Goal: Navigation & Orientation: Find specific page/section

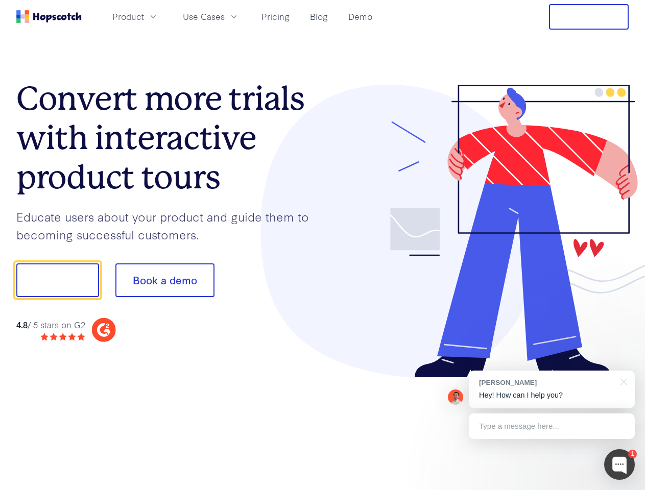
click at [323, 245] on div at bounding box center [476, 232] width 307 height 294
click at [144, 16] on span "Product" at bounding box center [128, 16] width 32 height 13
click at [225, 16] on span "Use Cases" at bounding box center [204, 16] width 42 height 13
click at [589, 17] on button "Free Trial" at bounding box center [589, 17] width 80 height 26
click at [57, 280] on button "Show me!" at bounding box center [57, 281] width 83 height 34
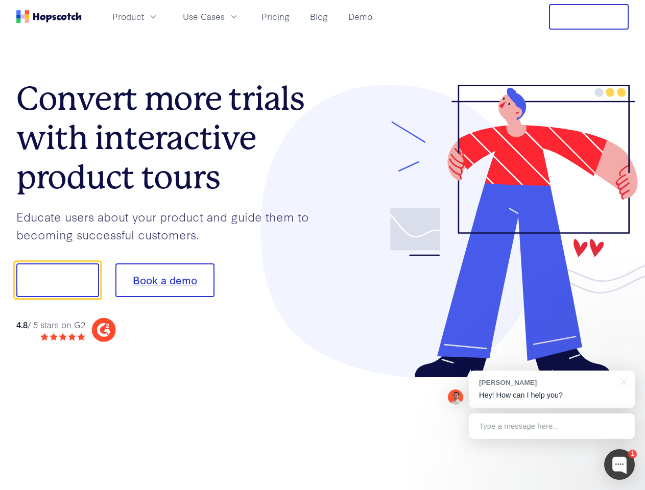
click at [165, 280] on button "Book a demo" at bounding box center [164, 281] width 99 height 34
click at [620, 465] on div at bounding box center [619, 465] width 31 height 31
click at [552, 390] on div "[PERSON_NAME] Hey! How can I help you?" at bounding box center [552, 390] width 166 height 38
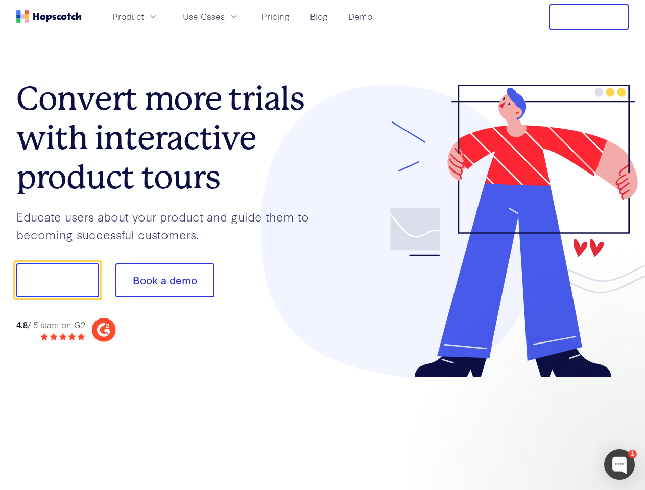
click at [622, 381] on div at bounding box center [539, 279] width 192 height 341
click at [552, 427] on div at bounding box center [539, 348] width 192 height 204
